Goal: Task Accomplishment & Management: Complete application form

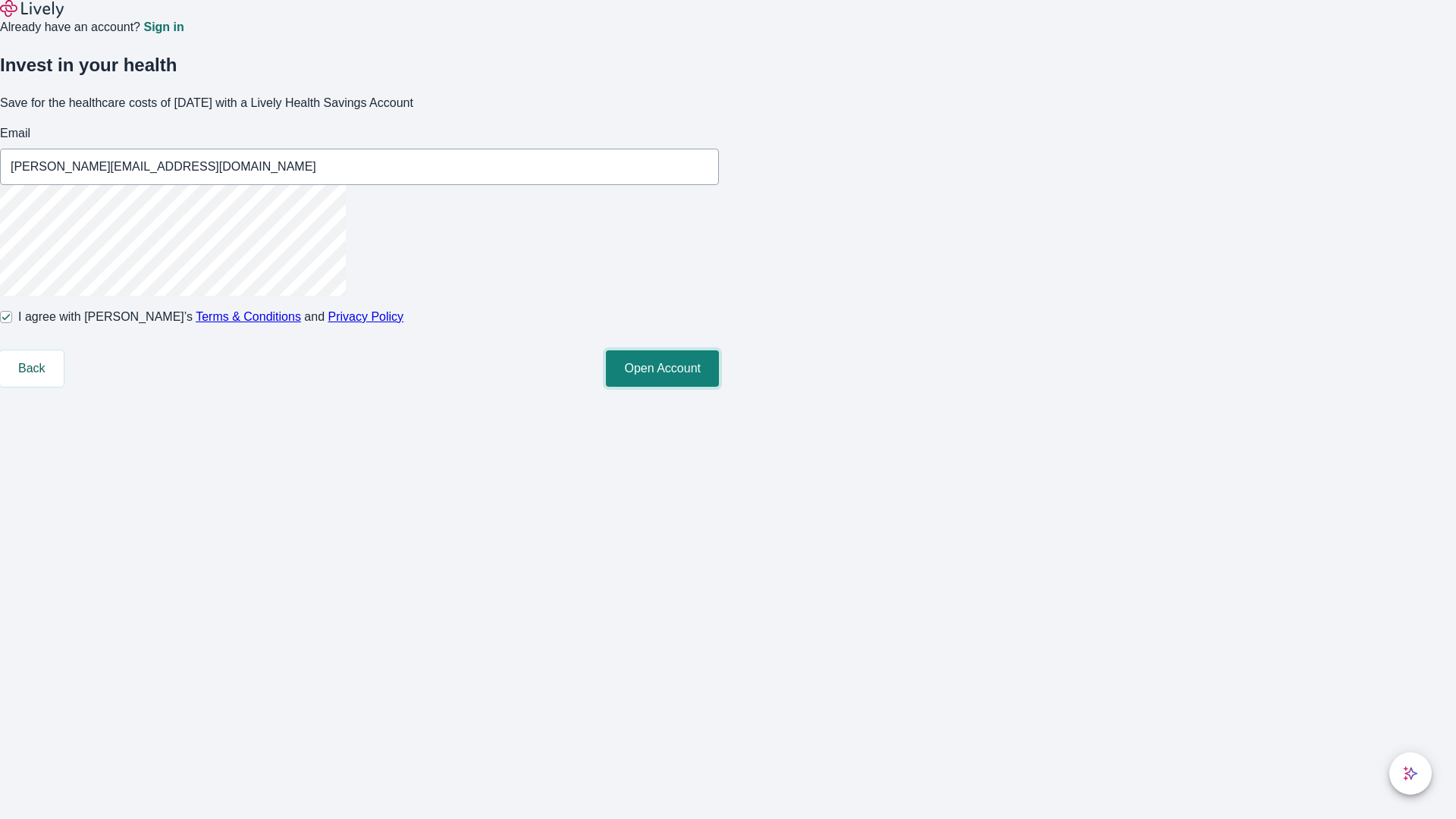
click at [719, 387] on button "Open Account" at bounding box center [662, 369] width 113 height 37
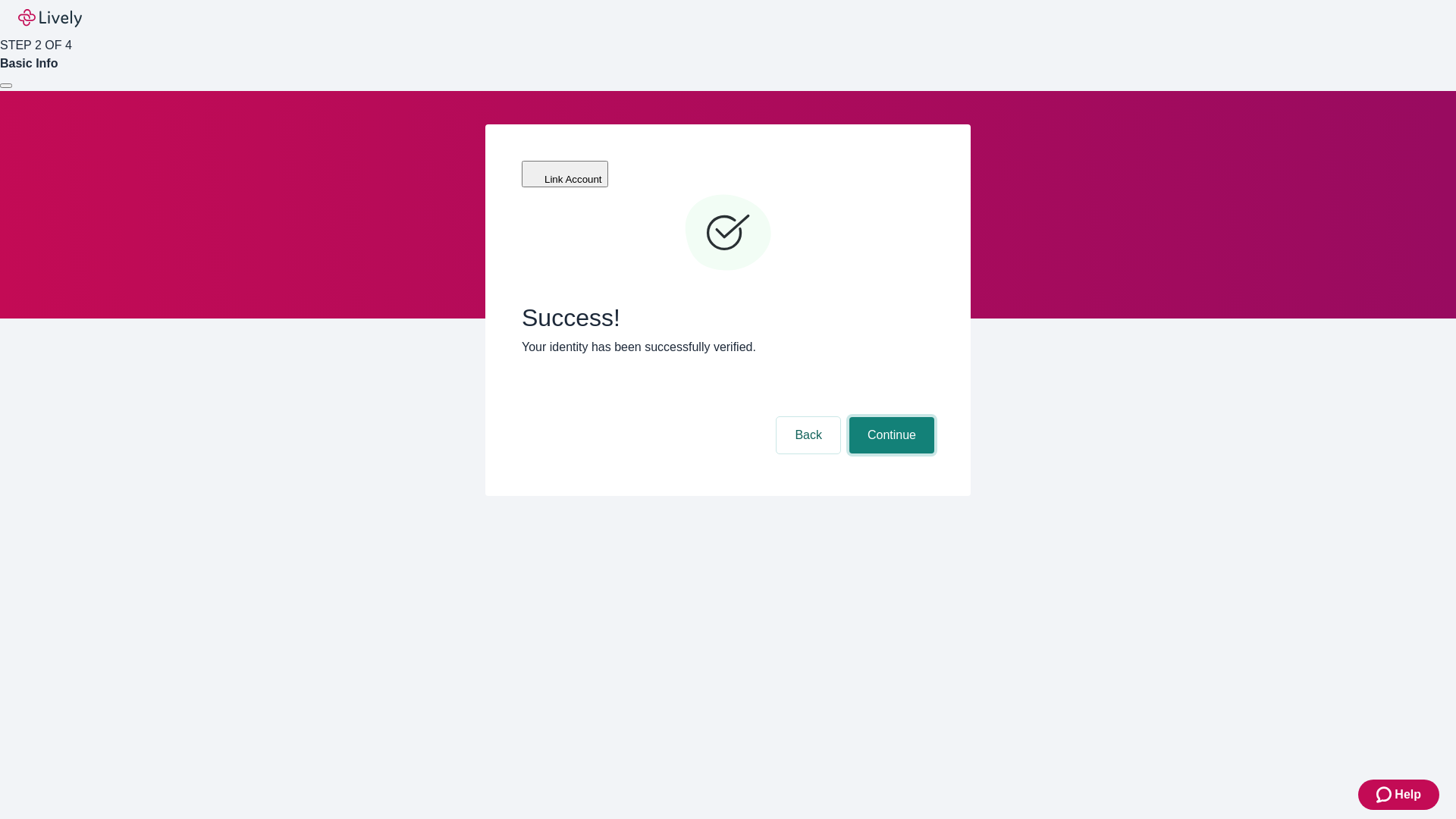
click at [890, 417] on button "Continue" at bounding box center [891, 436] width 85 height 37
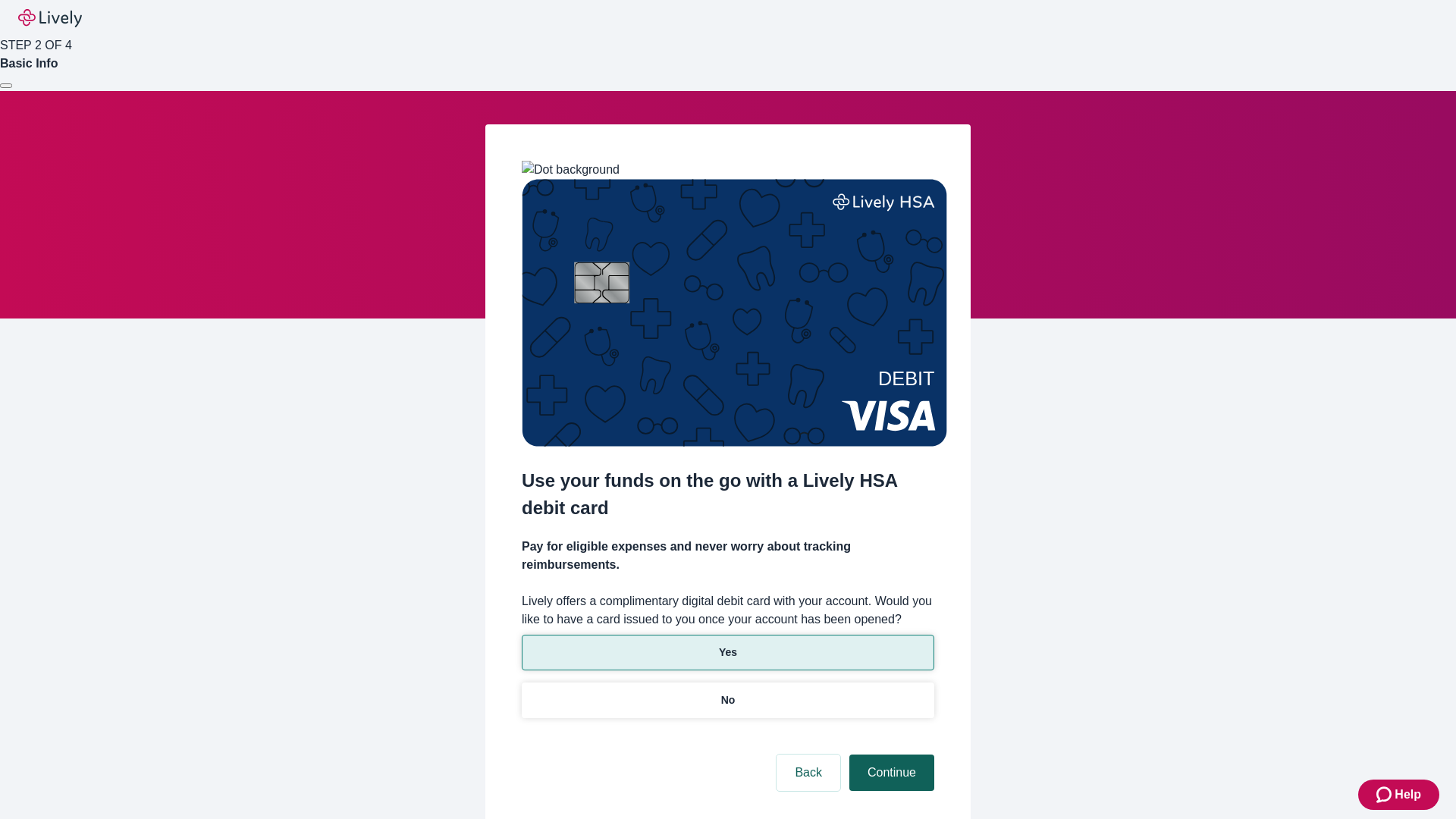
click at [727, 645] on p "Yes" at bounding box center [728, 652] width 18 height 16
click at [890, 755] on button "Continue" at bounding box center [891, 773] width 85 height 37
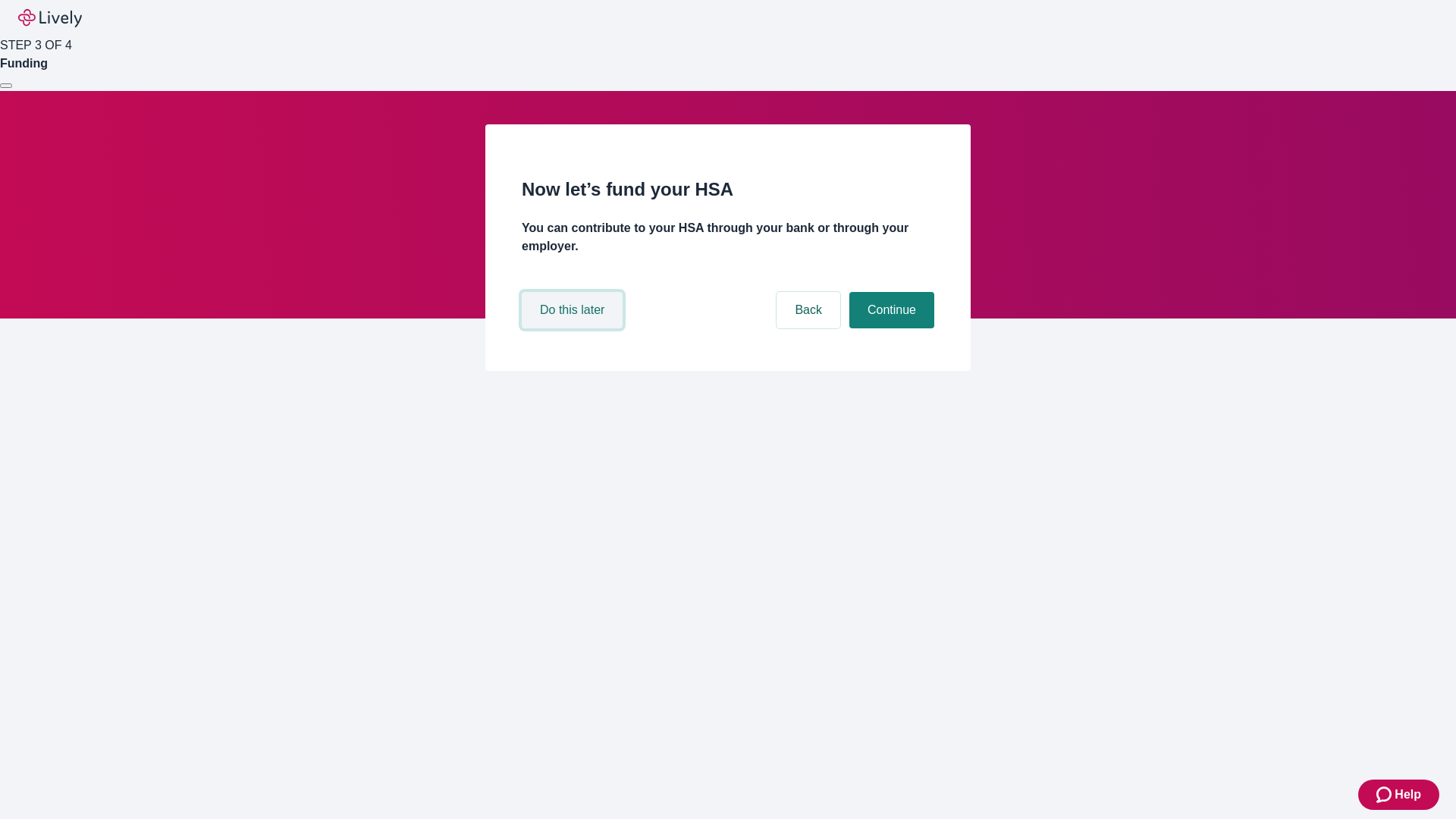
click at [574, 329] on button "Do this later" at bounding box center [572, 310] width 101 height 37
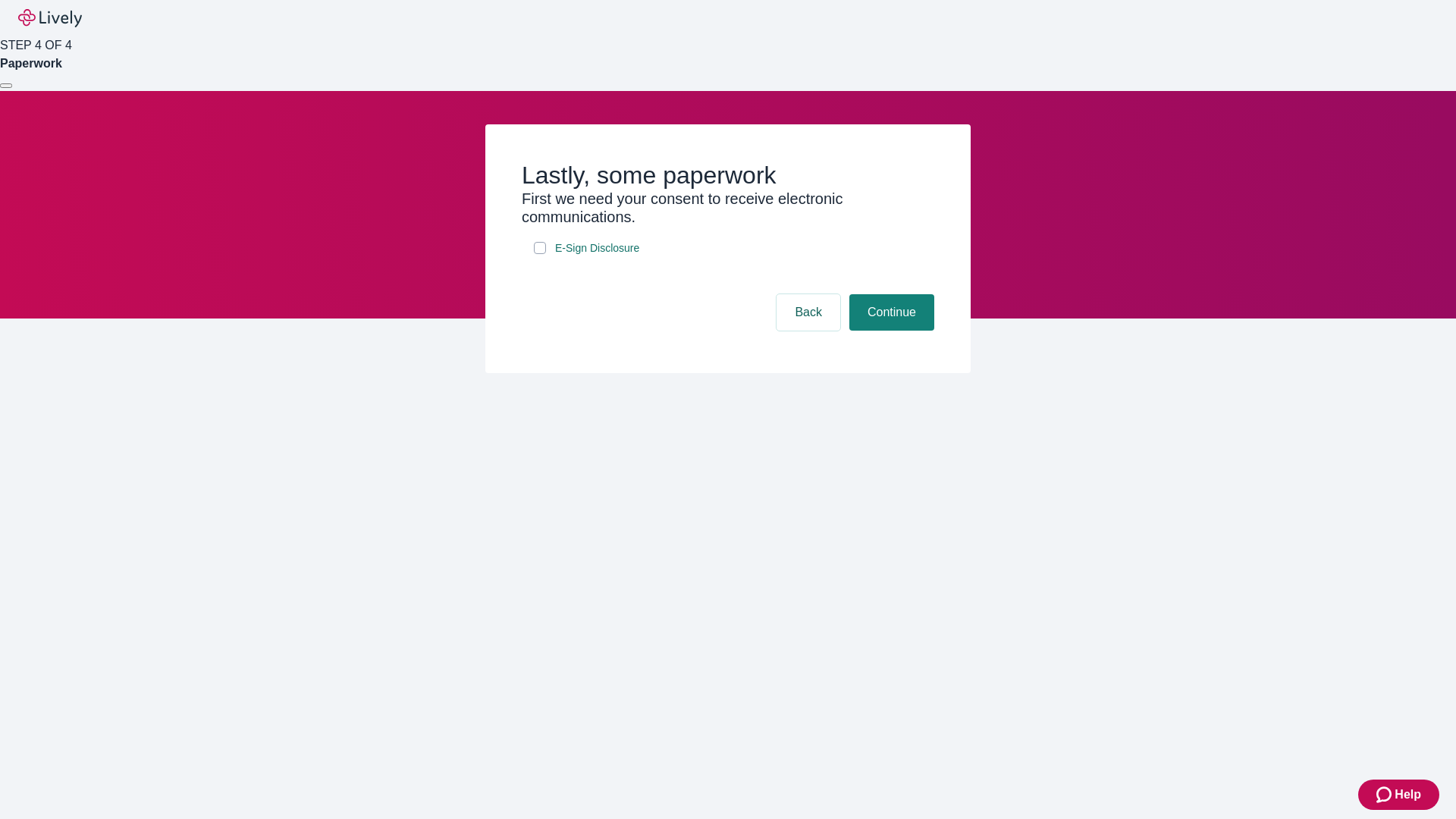
click at [540, 254] on input "E-Sign Disclosure" at bounding box center [540, 248] width 12 height 12
checkbox input "true"
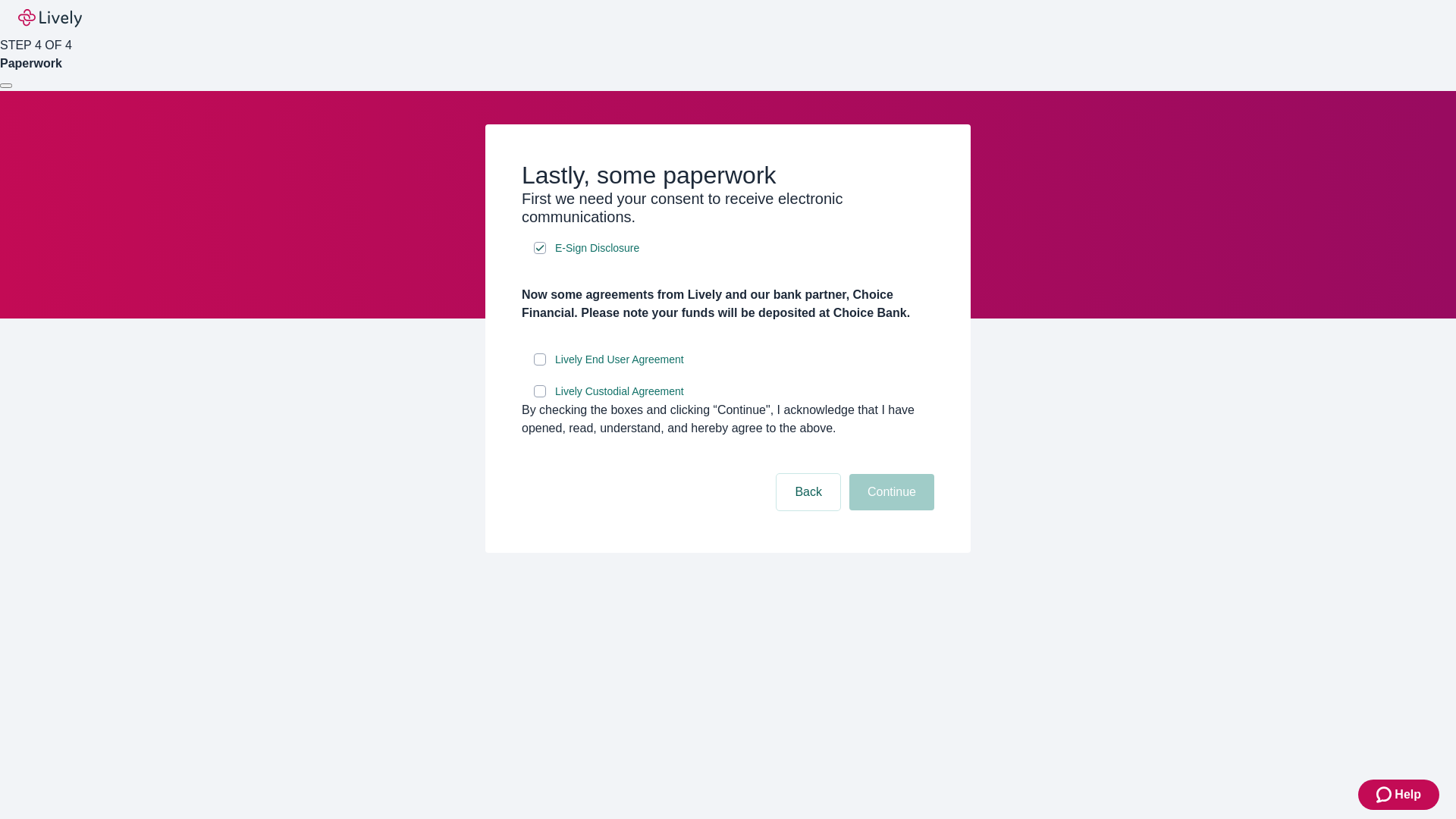
click at [540, 366] on input "Lively End User Agreement" at bounding box center [540, 360] width 12 height 12
checkbox input "true"
click at [540, 397] on input "Lively Custodial Agreement" at bounding box center [540, 391] width 12 height 12
checkbox input "true"
click at [890, 510] on button "Continue" at bounding box center [891, 493] width 85 height 37
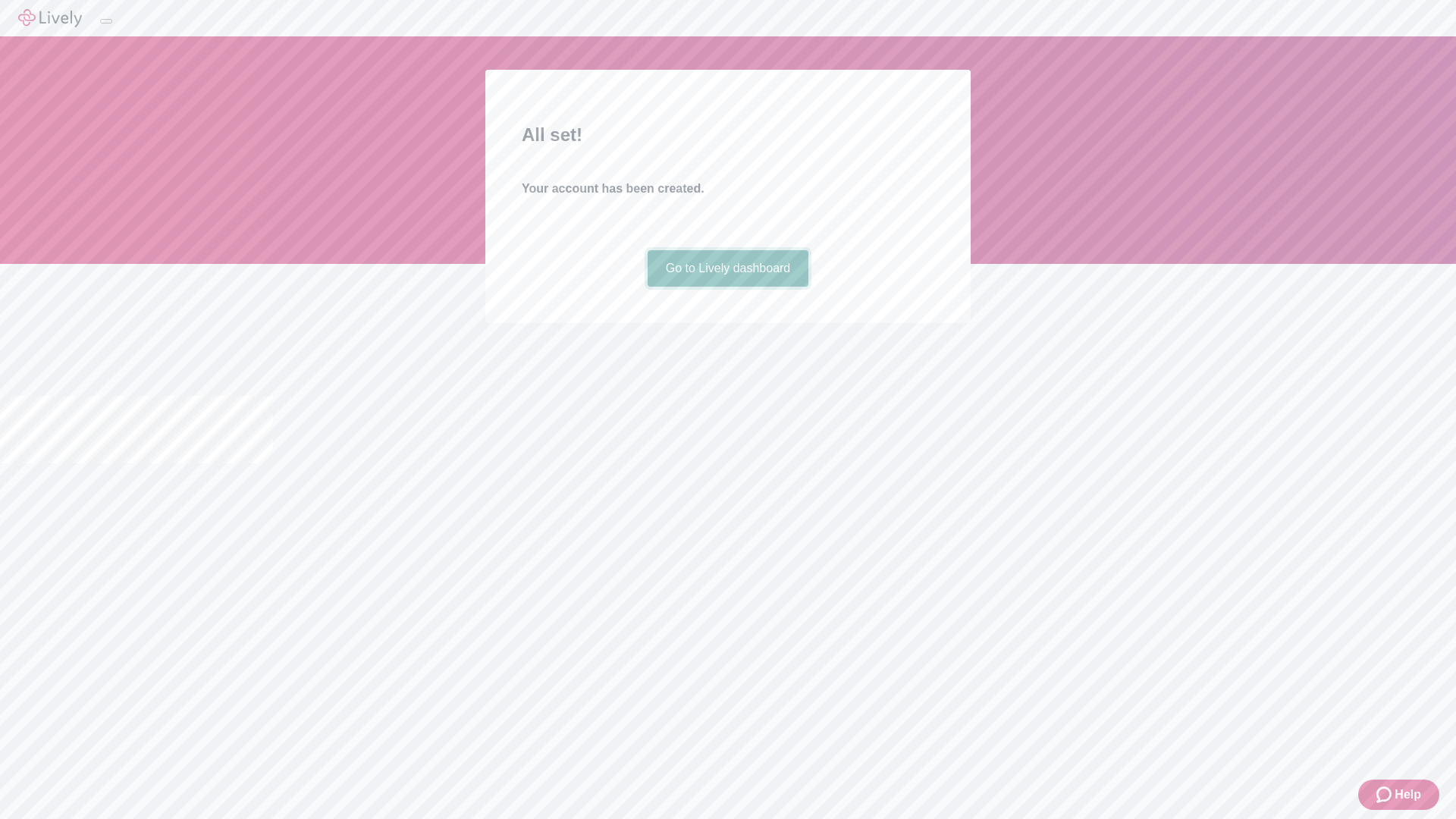
click at [727, 287] on link "Go to Lively dashboard" at bounding box center [728, 268] width 161 height 37
